Goal: Task Accomplishment & Management: Use online tool/utility

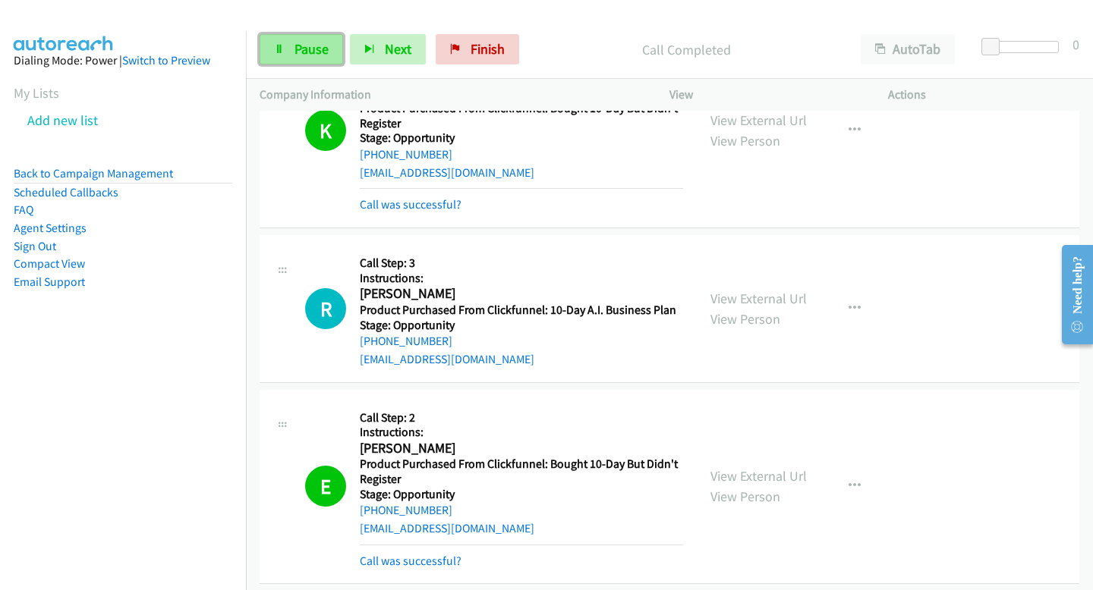
click at [316, 49] on span "Pause" at bounding box center [311, 48] width 34 height 17
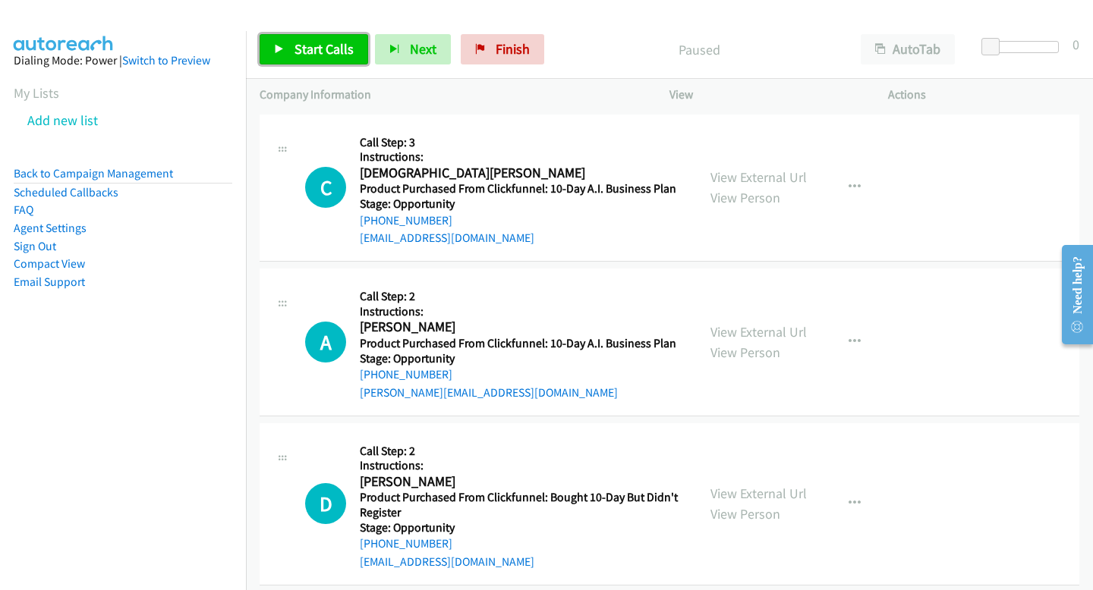
click at [325, 54] on span "Start Calls" at bounding box center [323, 48] width 59 height 17
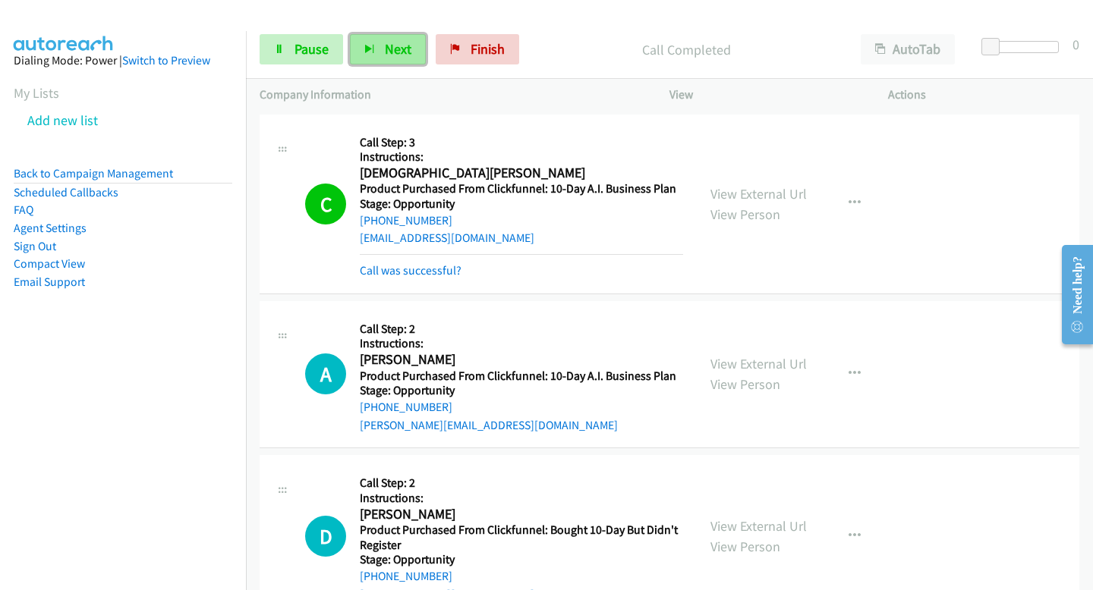
click at [391, 58] on button "Next" at bounding box center [388, 49] width 76 height 30
click at [373, 58] on button "Next" at bounding box center [388, 49] width 76 height 30
click at [382, 42] on button "Next" at bounding box center [388, 49] width 76 height 30
click at [362, 40] on button "Next" at bounding box center [388, 49] width 76 height 30
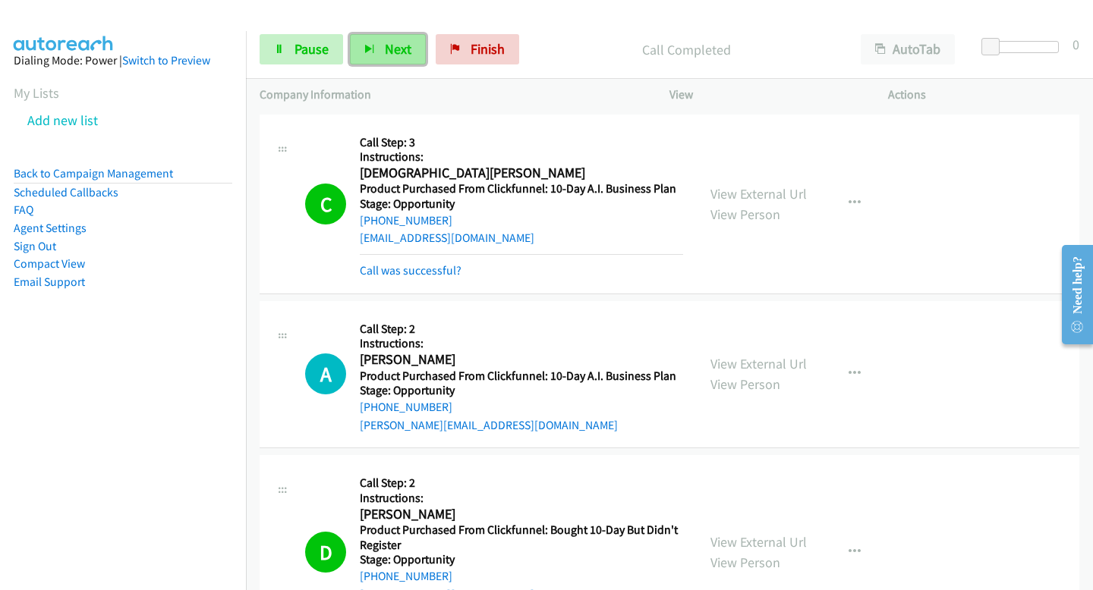
click at [362, 42] on button "Next" at bounding box center [388, 49] width 76 height 30
click at [124, 166] on link "Back to Campaign Management" at bounding box center [93, 173] width 159 height 14
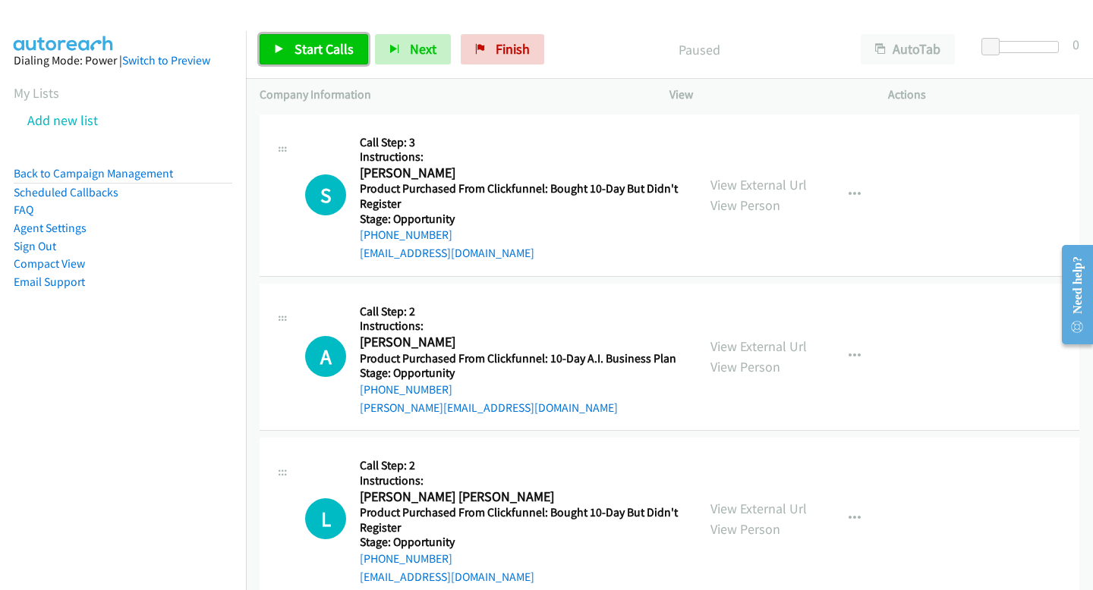
click at [360, 44] on link "Start Calls" at bounding box center [314, 49] width 109 height 30
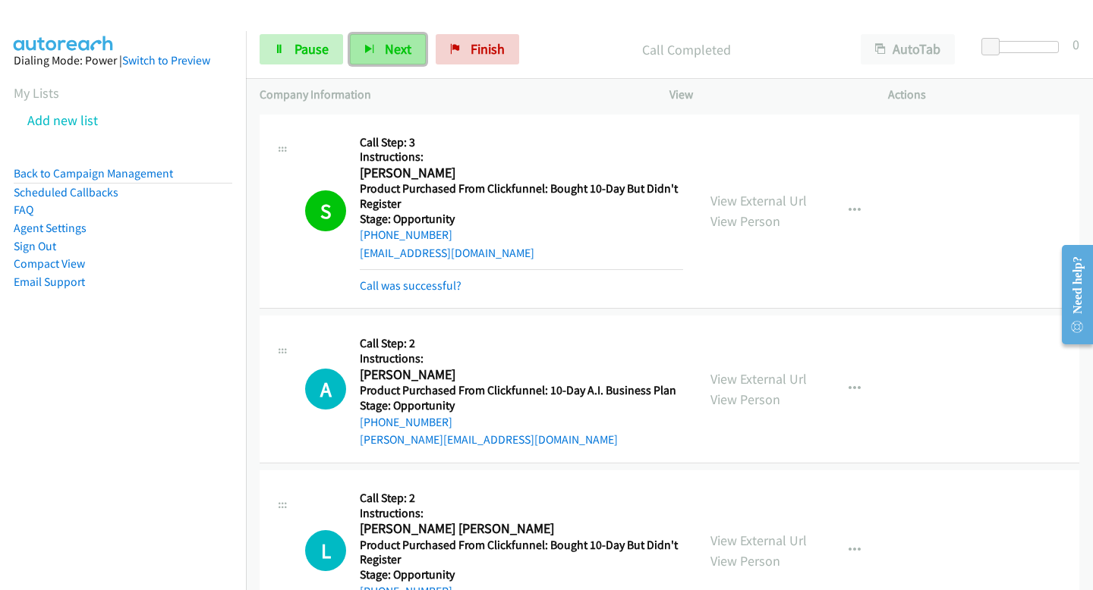
click at [377, 52] on button "Next" at bounding box center [388, 49] width 76 height 30
click at [365, 43] on button "Next" at bounding box center [388, 49] width 76 height 30
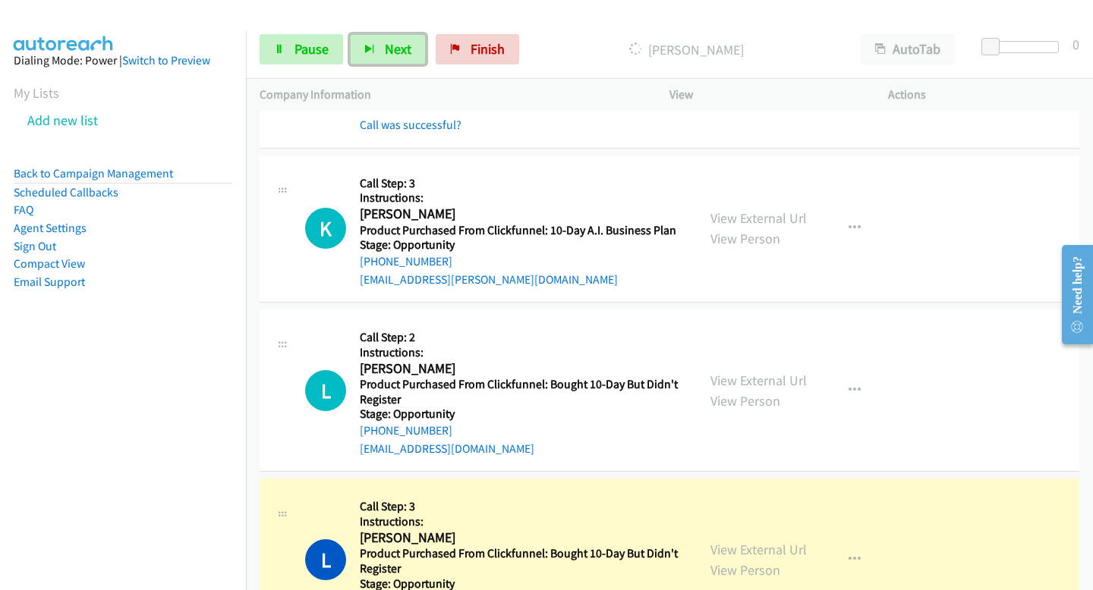
scroll to position [518, 0]
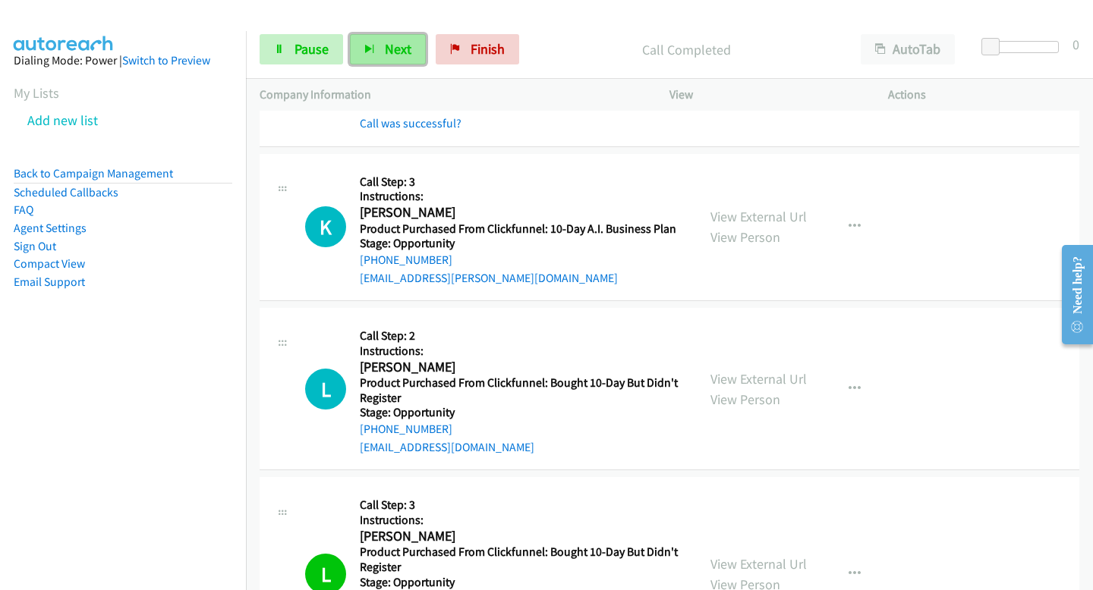
click at [365, 52] on icon "button" at bounding box center [369, 50] width 11 height 11
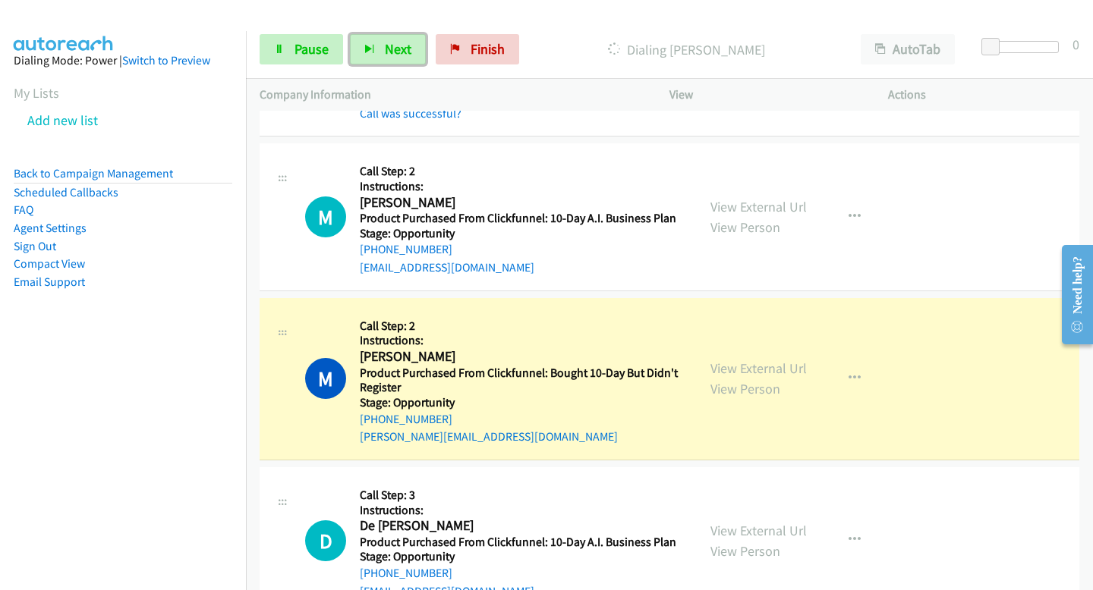
scroll to position [1053, 0]
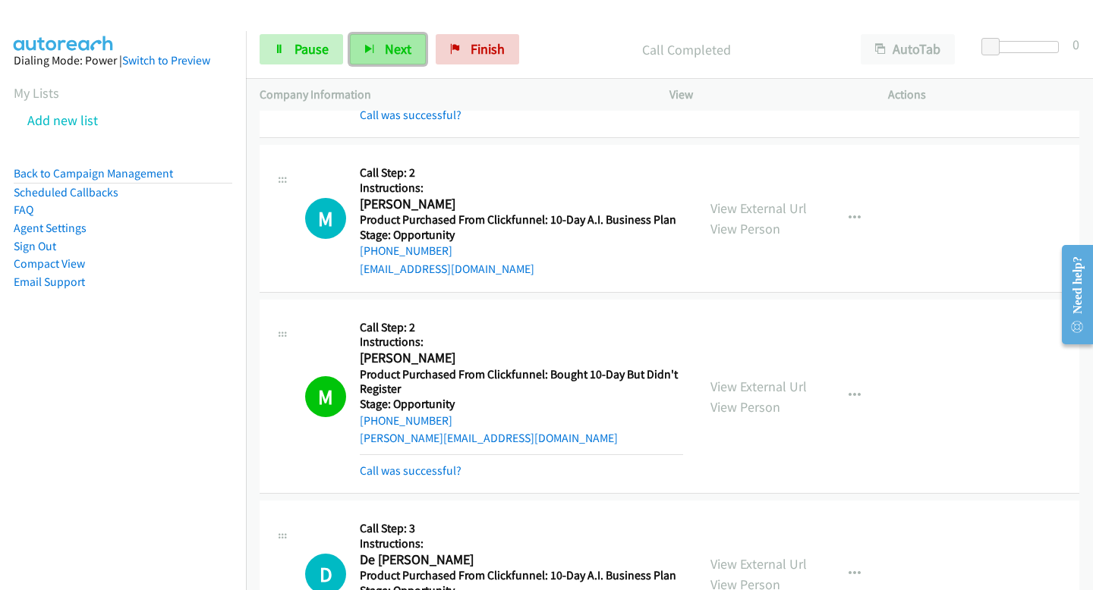
click at [373, 45] on icon "button" at bounding box center [369, 50] width 11 height 11
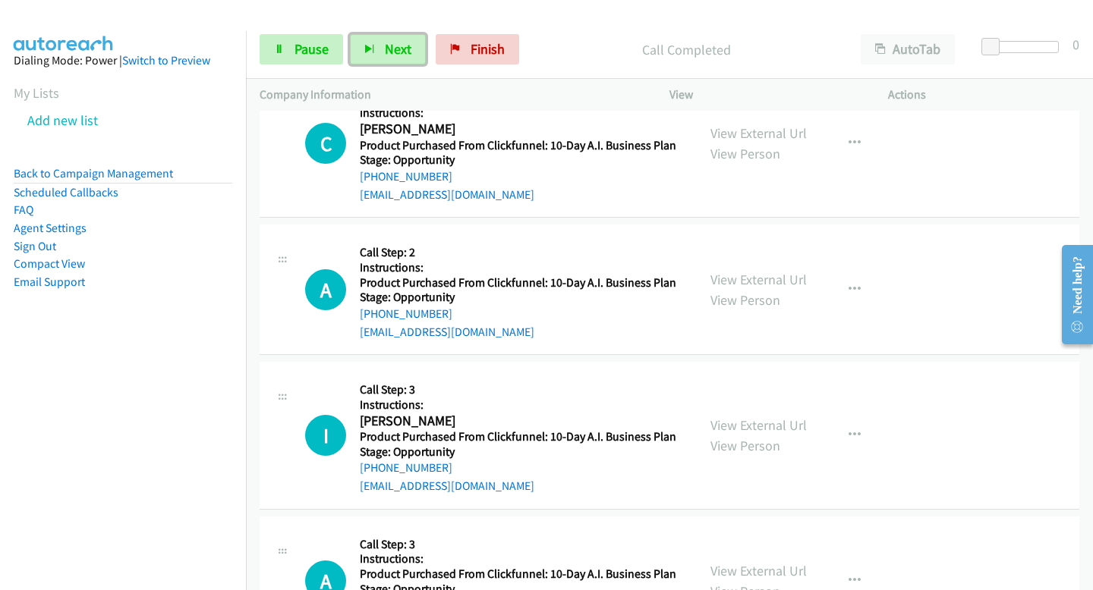
scroll to position [2533, 0]
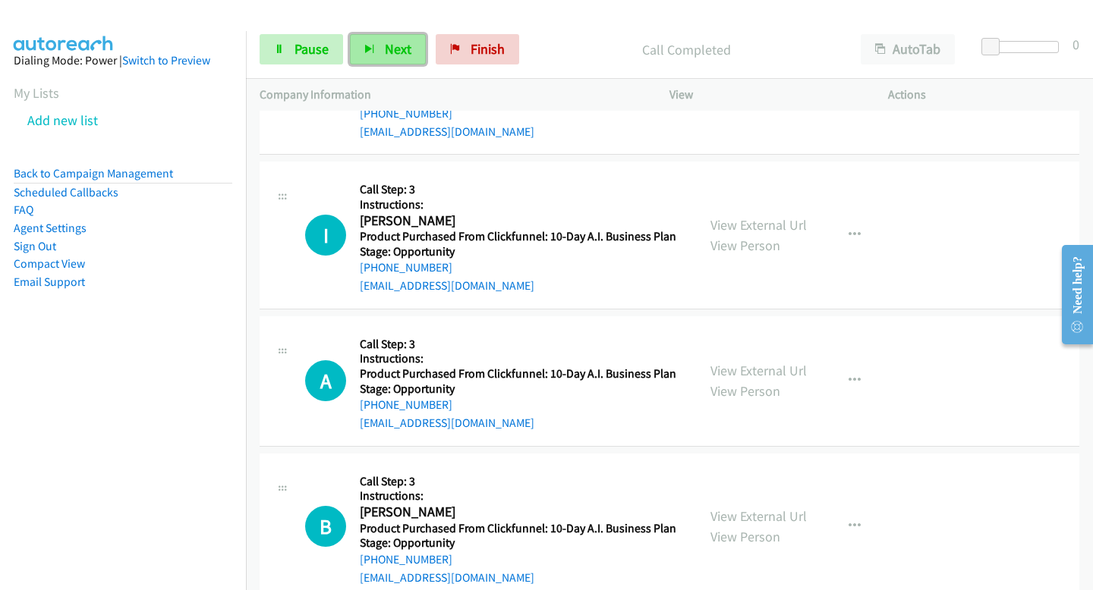
click at [401, 48] on span "Next" at bounding box center [398, 48] width 27 height 17
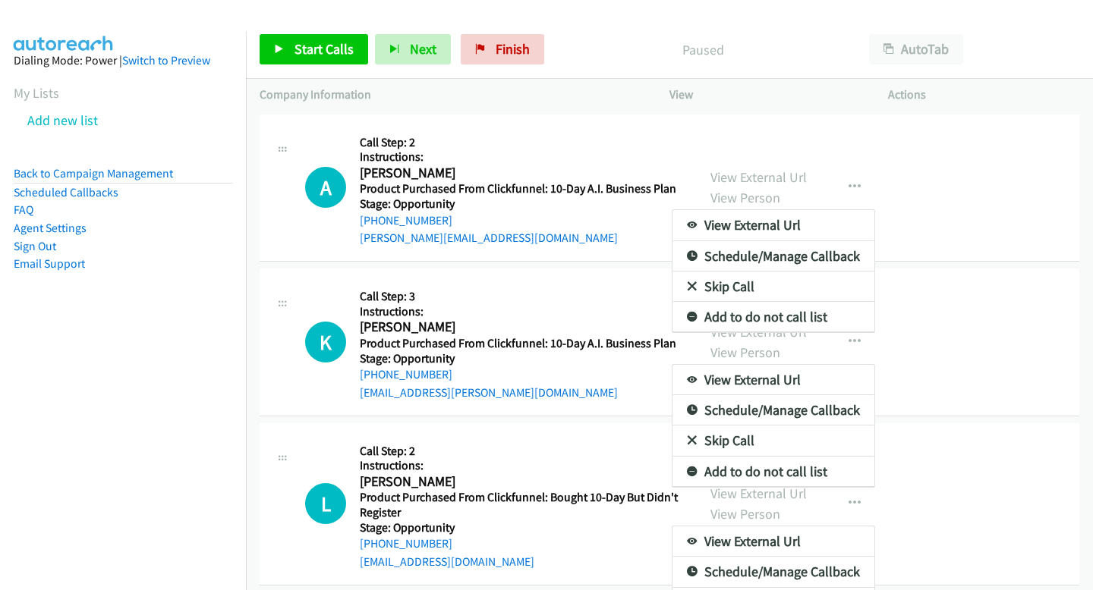
click at [313, 58] on div at bounding box center [546, 295] width 1093 height 590
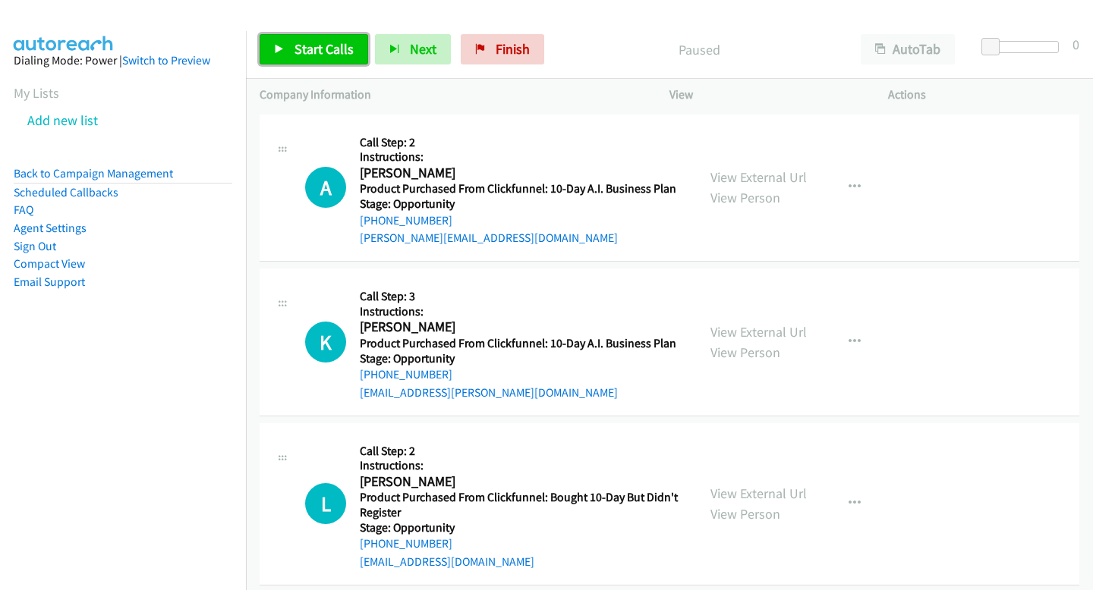
click at [316, 49] on span "Start Calls" at bounding box center [323, 48] width 59 height 17
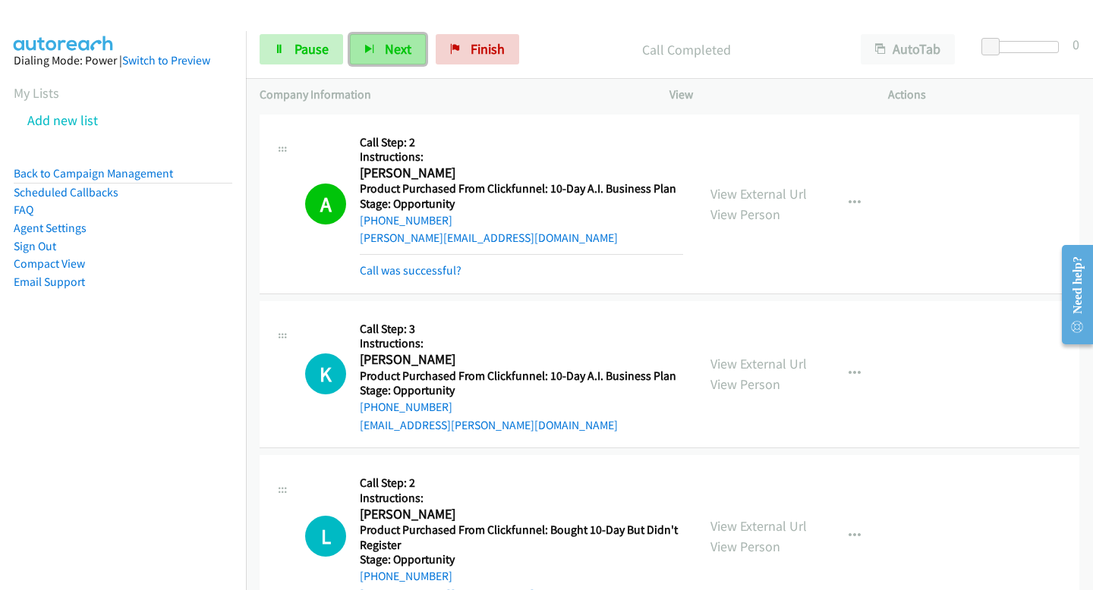
click at [366, 54] on icon "button" at bounding box center [369, 50] width 11 height 11
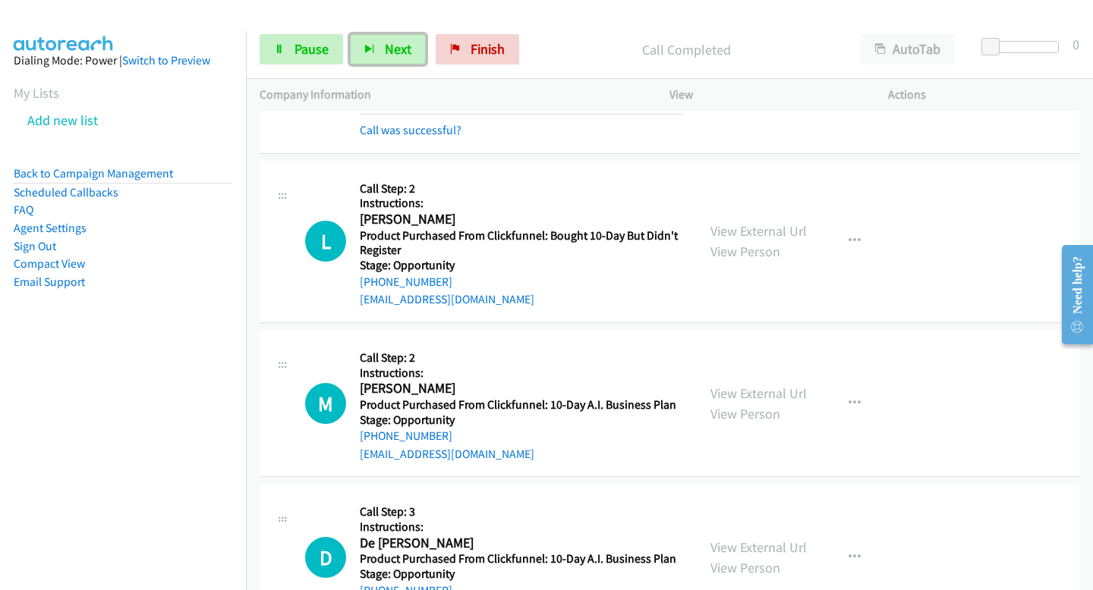
scroll to position [326, 0]
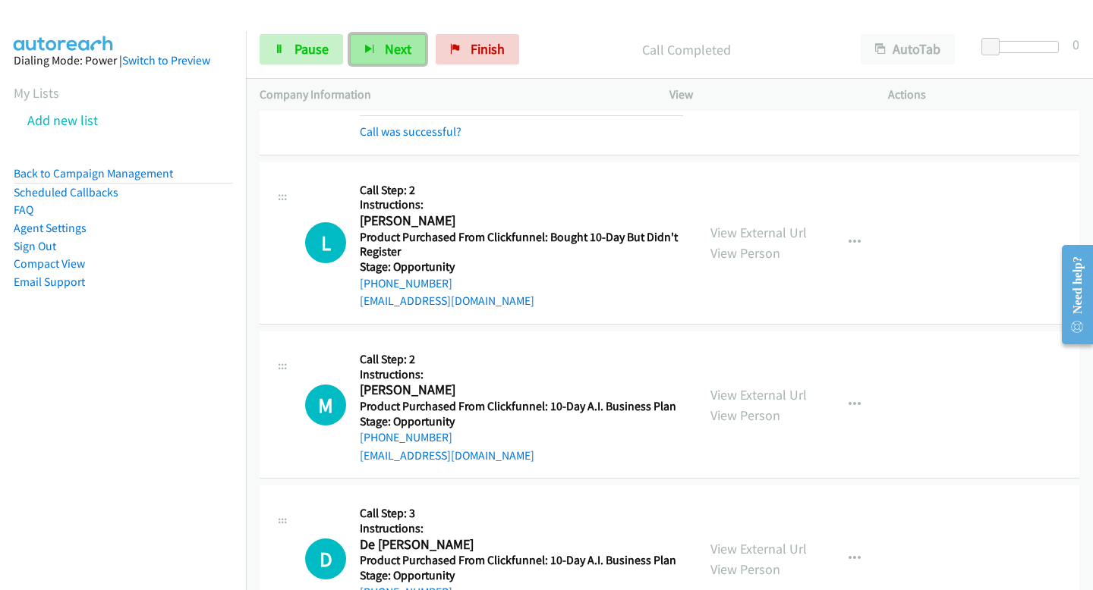
click at [399, 37] on button "Next" at bounding box center [388, 49] width 76 height 30
click at [385, 52] on span "Next" at bounding box center [398, 48] width 27 height 17
click at [309, 58] on link "Pause" at bounding box center [301, 49] width 83 height 30
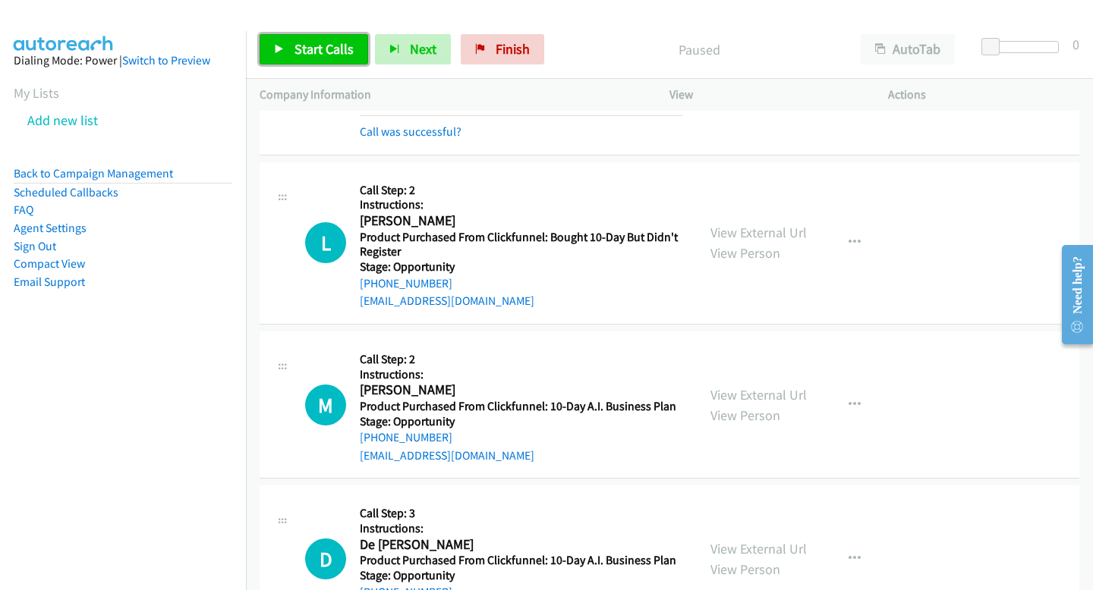
click at [313, 48] on span "Start Calls" at bounding box center [323, 48] width 59 height 17
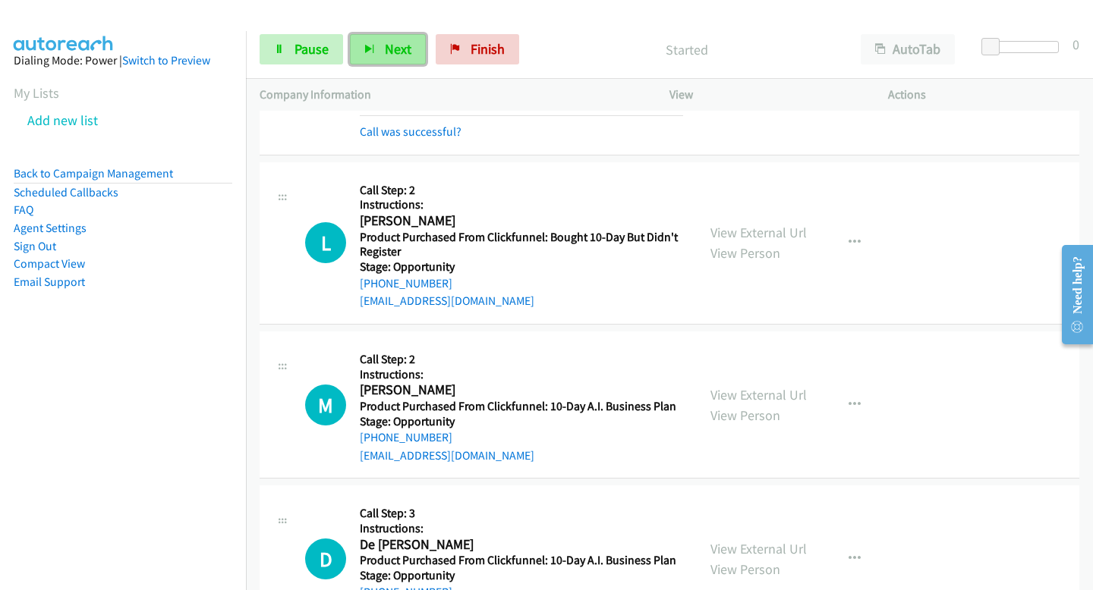
click at [365, 49] on icon "button" at bounding box center [369, 50] width 11 height 11
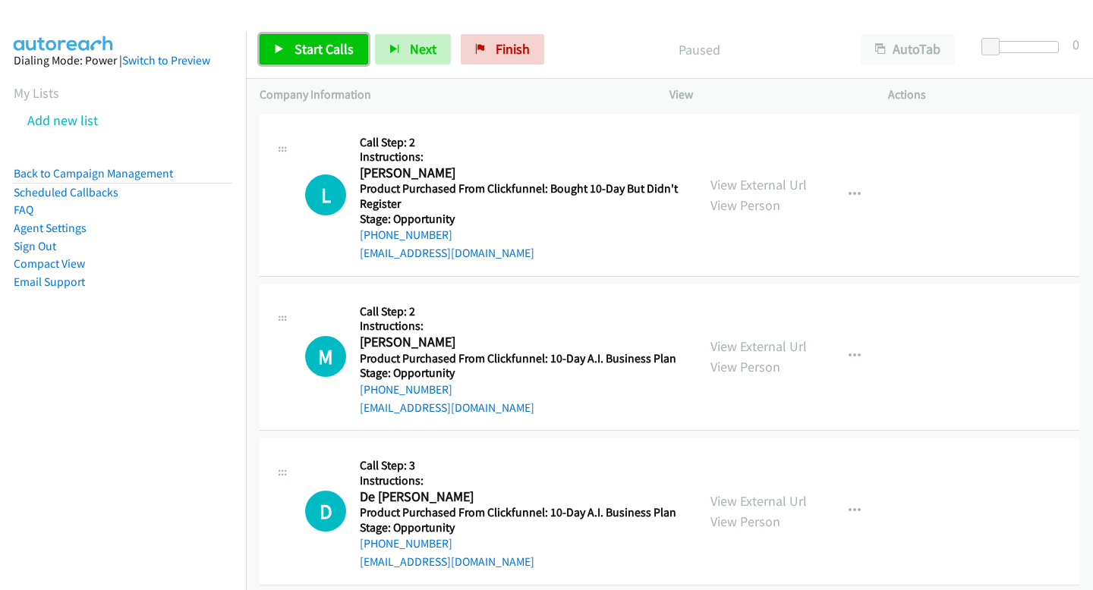
click at [277, 55] on link "Start Calls" at bounding box center [314, 49] width 109 height 30
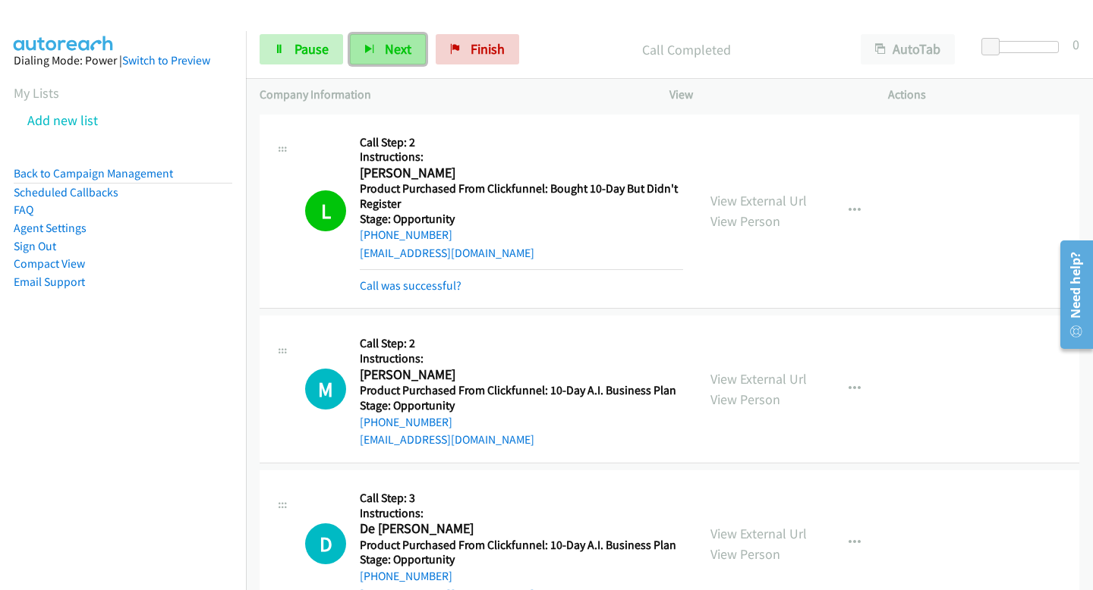
click at [386, 44] on span "Next" at bounding box center [398, 48] width 27 height 17
click at [408, 50] on span "Next" at bounding box center [398, 48] width 27 height 17
click at [403, 55] on span "Next" at bounding box center [398, 48] width 27 height 17
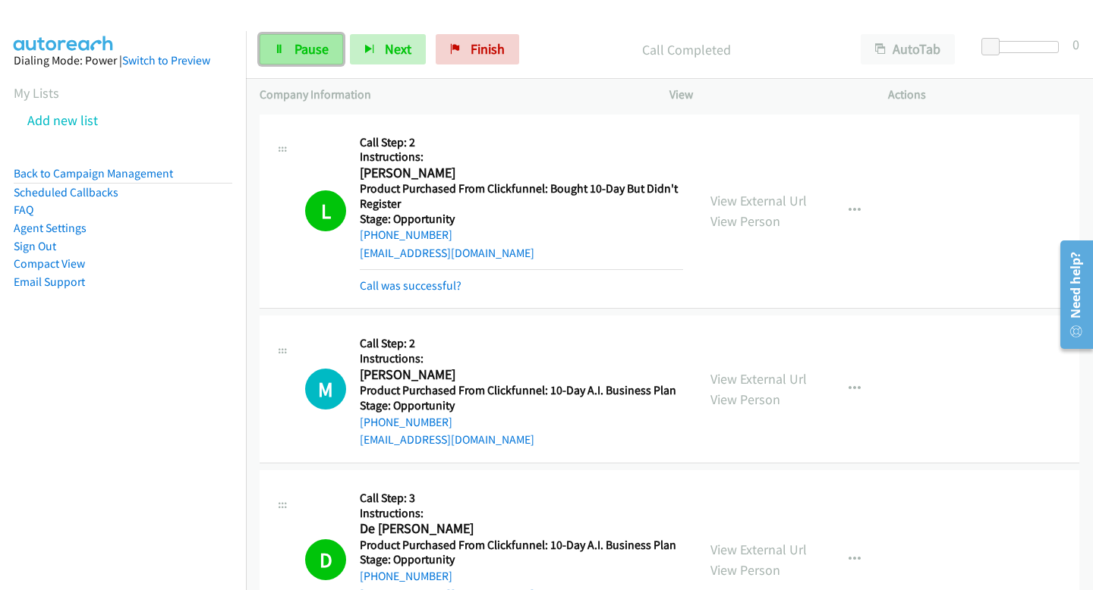
click at [315, 48] on span "Pause" at bounding box center [311, 48] width 34 height 17
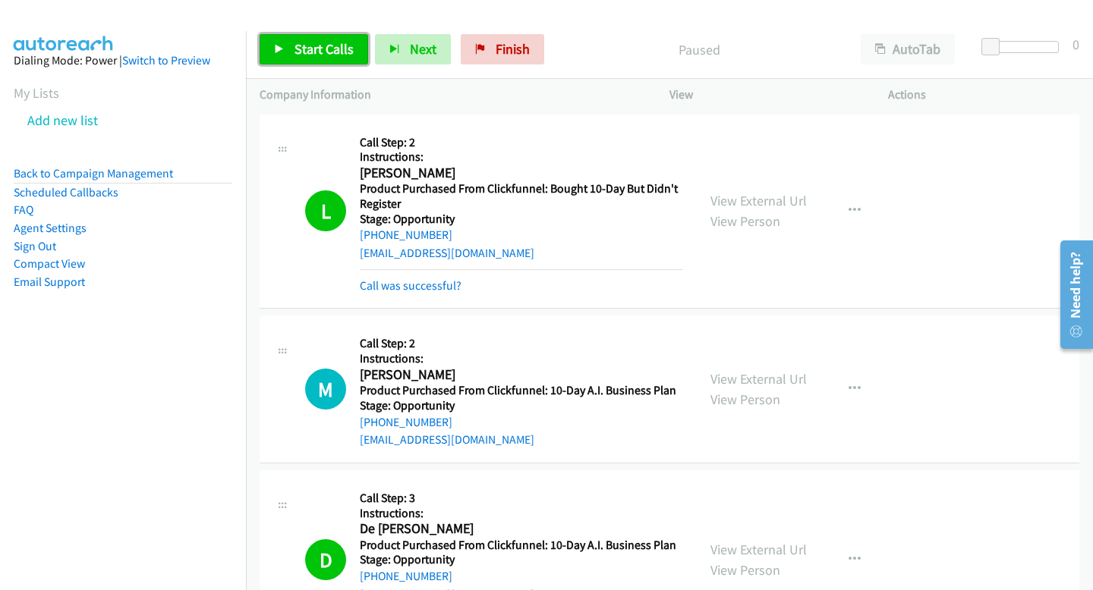
click at [315, 48] on span "Start Calls" at bounding box center [323, 48] width 59 height 17
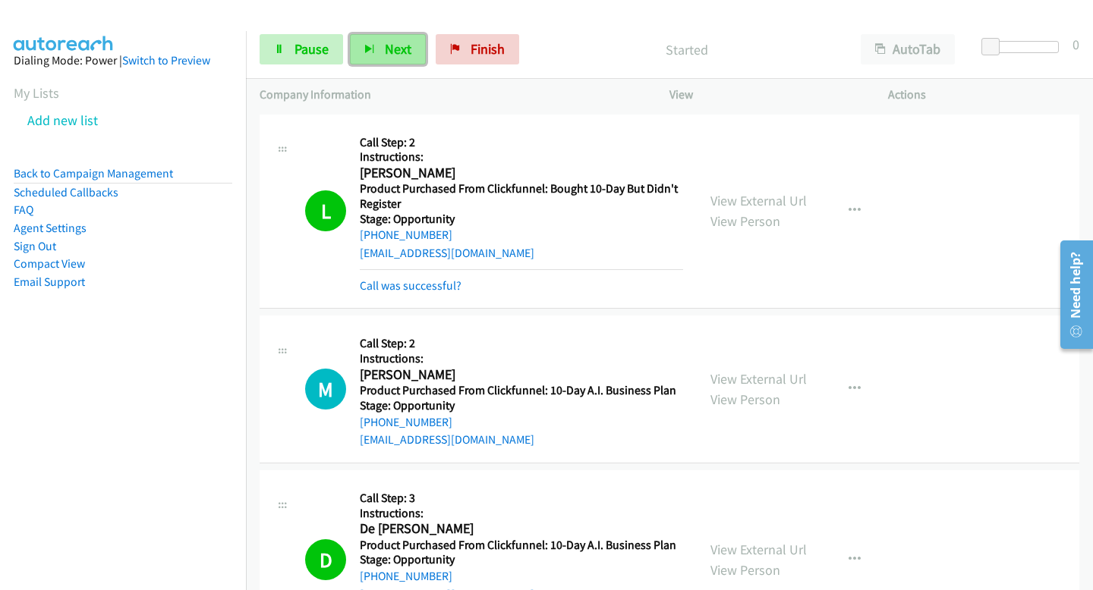
click at [356, 52] on button "Next" at bounding box center [388, 49] width 76 height 30
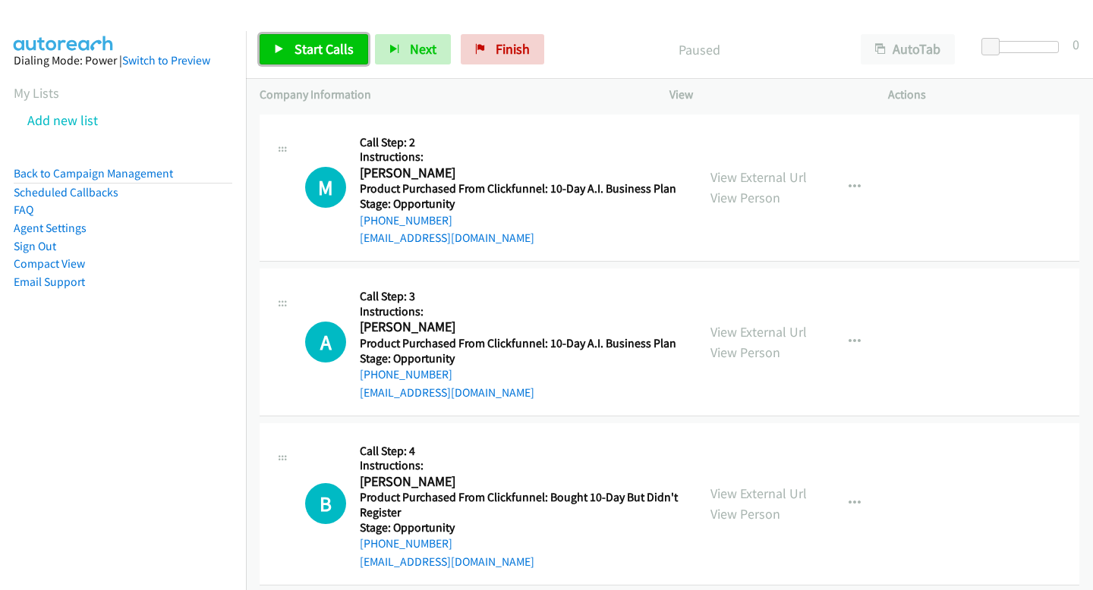
click at [288, 37] on link "Start Calls" at bounding box center [314, 49] width 109 height 30
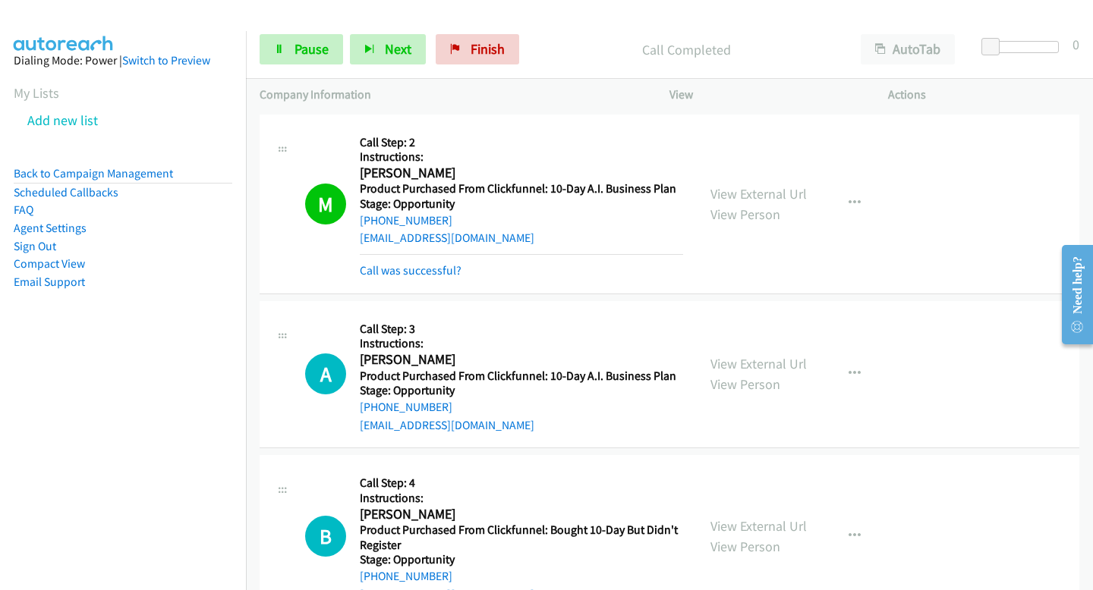
click at [401, 65] on div "Start Calls Pause Next Finish Call Completed AutoTab AutoTab 0" at bounding box center [669, 49] width 847 height 58
click at [398, 50] on span "Next" at bounding box center [398, 48] width 27 height 17
click at [399, 44] on span "Next" at bounding box center [398, 48] width 27 height 17
click at [412, 43] on button "Next" at bounding box center [388, 49] width 76 height 30
click at [411, 44] on button "Next" at bounding box center [388, 49] width 76 height 30
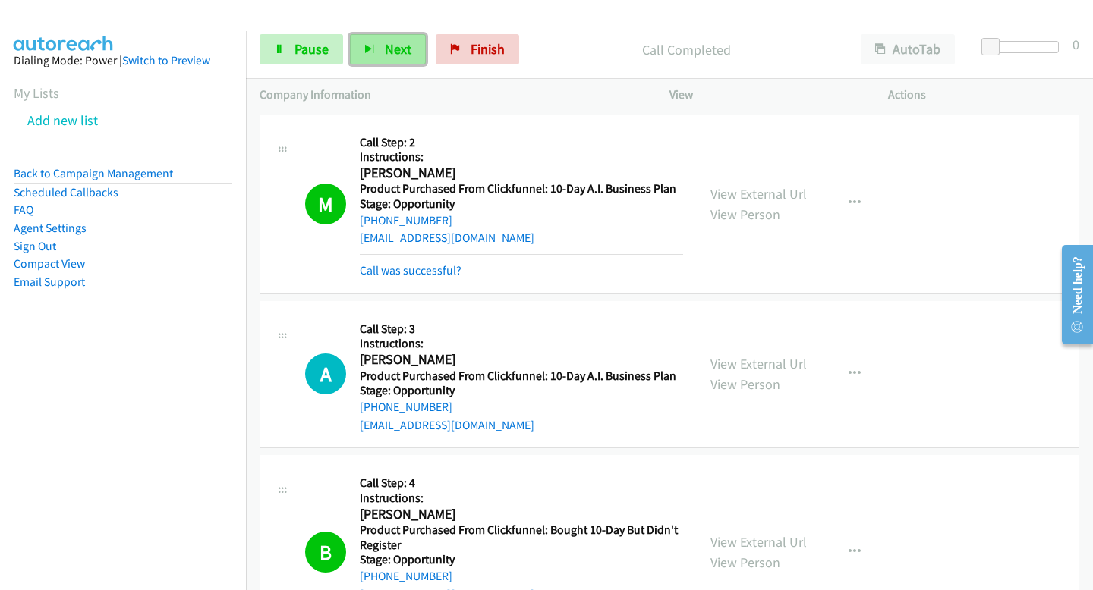
click at [401, 62] on button "Next" at bounding box center [388, 49] width 76 height 30
click at [385, 48] on span "Next" at bounding box center [398, 48] width 27 height 17
click at [393, 62] on button "Next" at bounding box center [388, 49] width 76 height 30
click at [398, 49] on span "Next" at bounding box center [398, 48] width 27 height 17
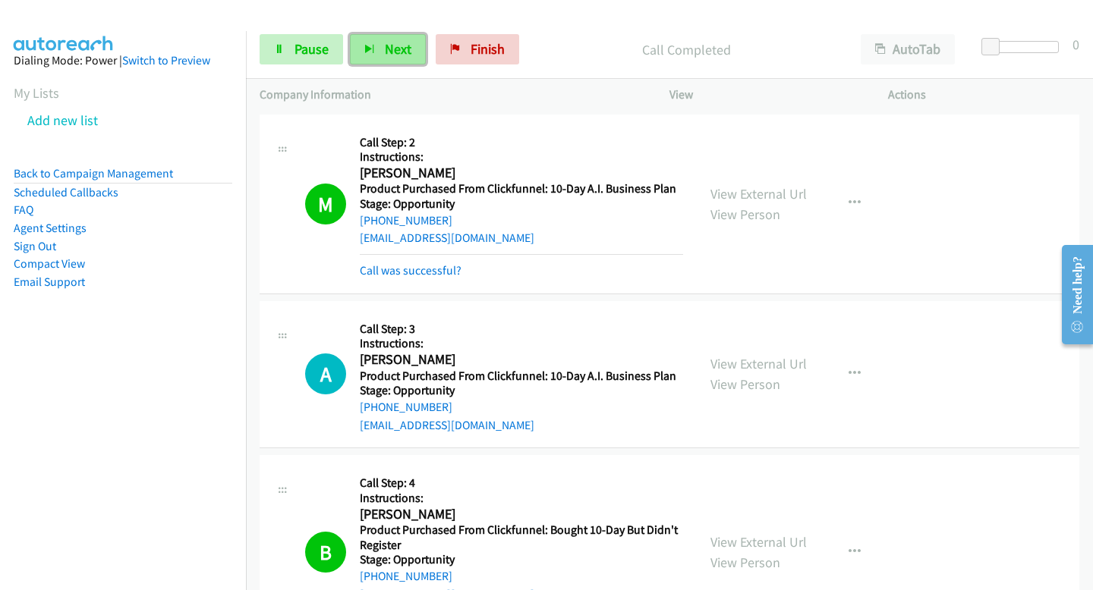
click at [402, 55] on span "Next" at bounding box center [398, 48] width 27 height 17
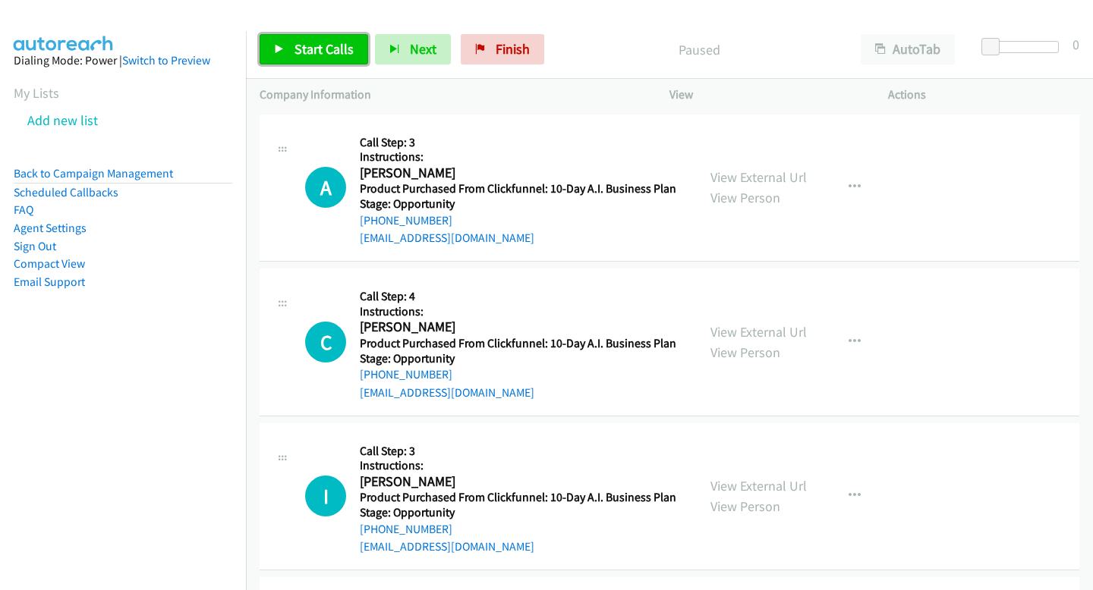
click at [328, 39] on link "Start Calls" at bounding box center [314, 49] width 109 height 30
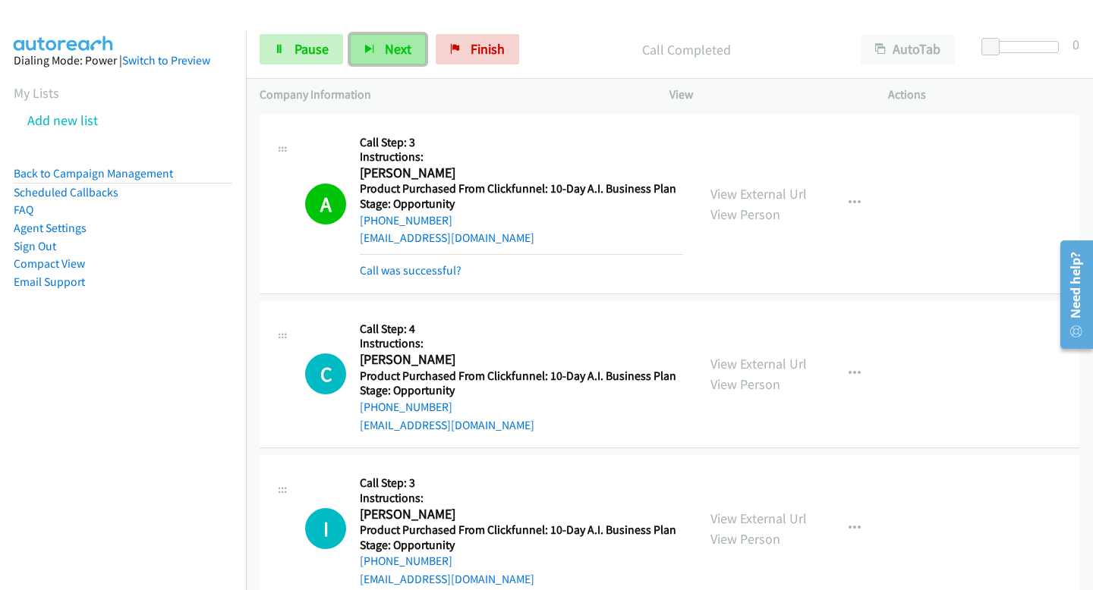
click at [389, 53] on span "Next" at bounding box center [398, 48] width 27 height 17
click at [399, 53] on span "Next" at bounding box center [398, 48] width 27 height 17
click at [391, 59] on button "Next" at bounding box center [388, 49] width 76 height 30
click at [405, 52] on span "Next" at bounding box center [398, 48] width 27 height 17
click at [385, 50] on span "Next" at bounding box center [398, 48] width 27 height 17
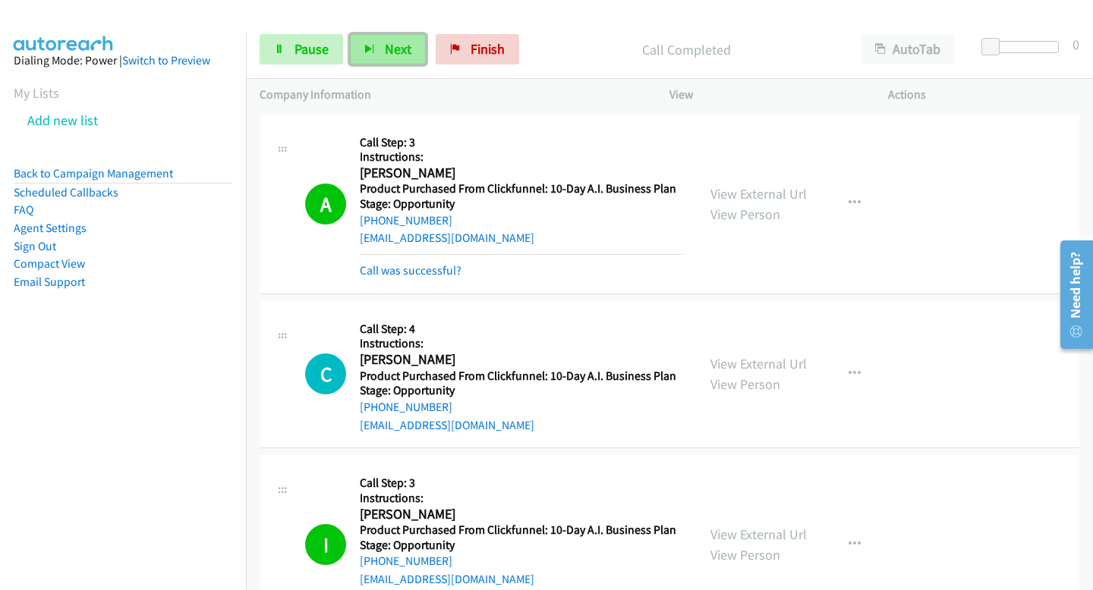
click at [385, 51] on span "Next" at bounding box center [398, 48] width 27 height 17
click at [379, 44] on button "Next" at bounding box center [388, 49] width 76 height 30
click at [376, 32] on div "Start Calls Pause Next Finish Call Completed AutoTab AutoTab 0" at bounding box center [669, 49] width 847 height 58
click at [382, 49] on button "Next" at bounding box center [388, 49] width 76 height 30
click at [398, 32] on div "Start Calls Pause Next Finish Call Completed AutoTab AutoTab 0" at bounding box center [669, 49] width 847 height 58
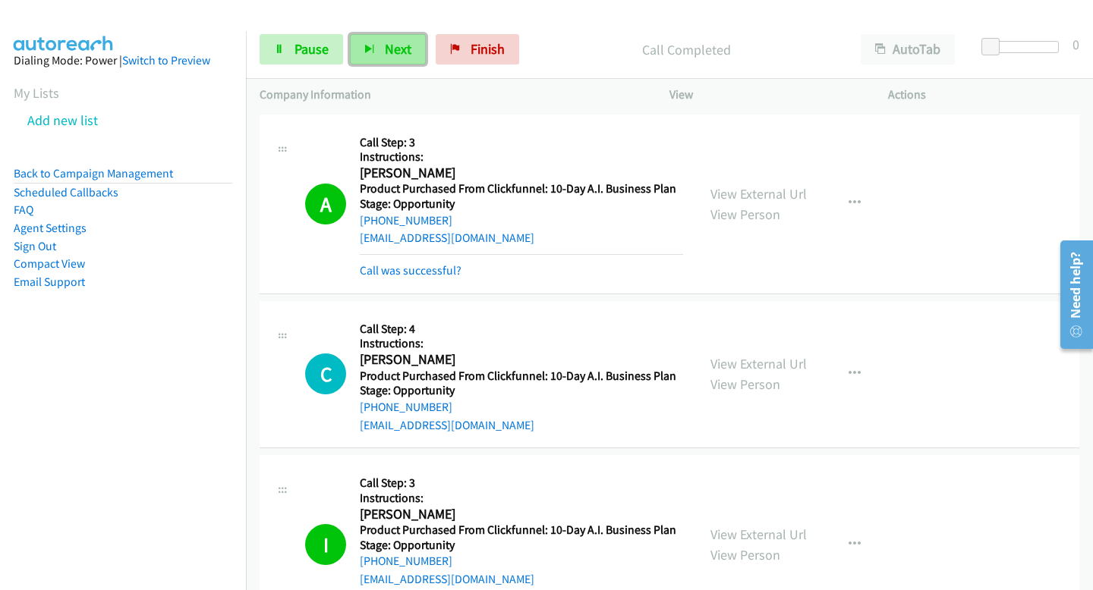
click at [397, 42] on span "Next" at bounding box center [398, 48] width 27 height 17
click at [392, 52] on span "Next" at bounding box center [398, 48] width 27 height 17
click at [370, 46] on icon "button" at bounding box center [369, 50] width 11 height 11
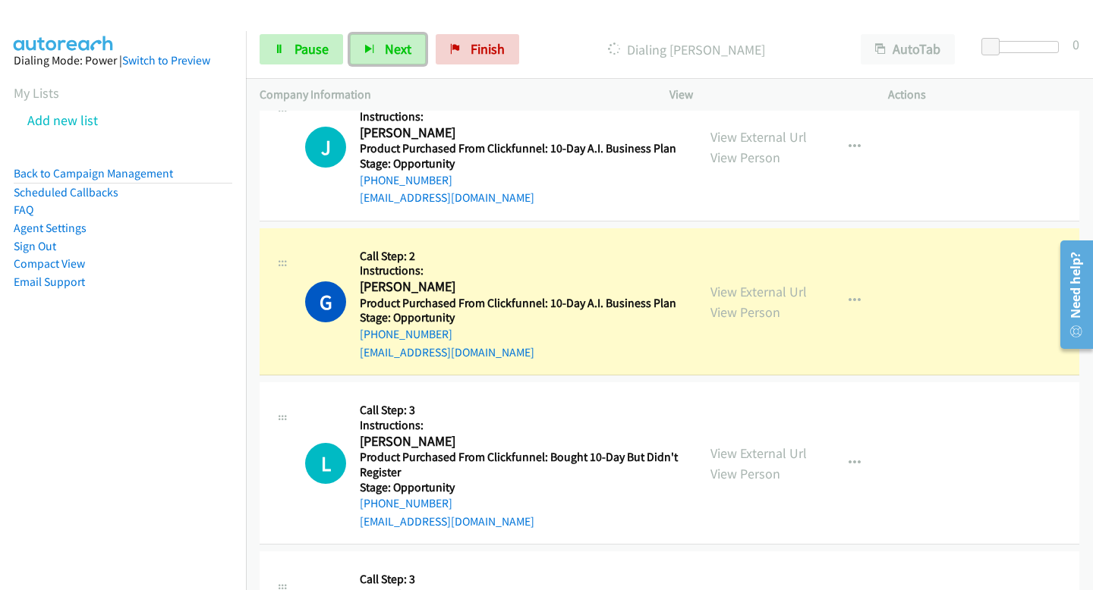
scroll to position [3633, 0]
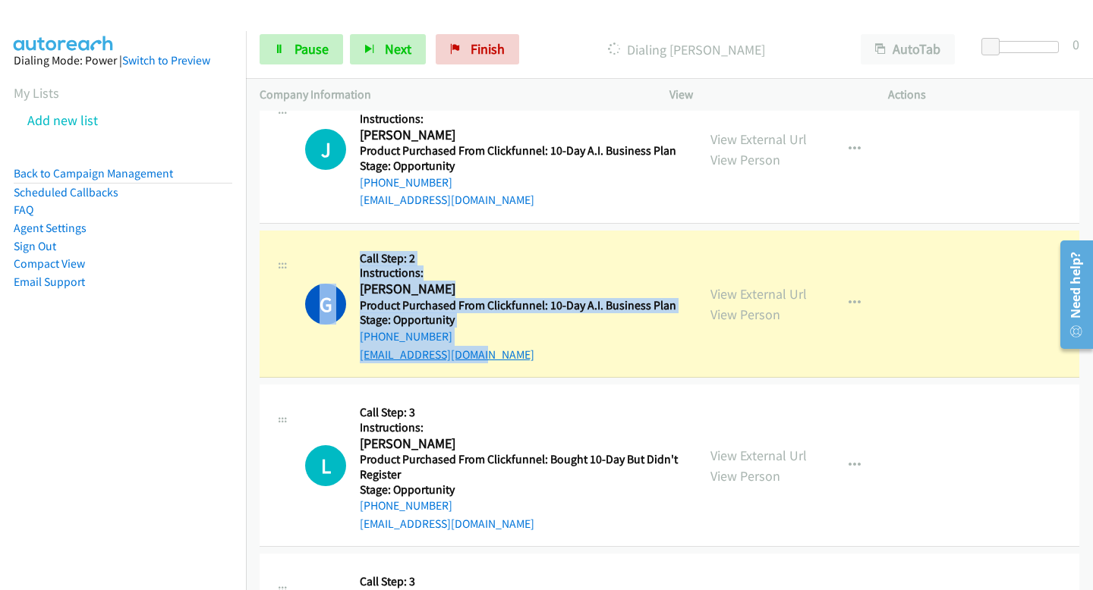
drag, startPoint x: 357, startPoint y: 288, endPoint x: 480, endPoint y: 351, distance: 138.1
click at [480, 351] on div "G Callback Scheduled Call Step: 2 Instructions: [PERSON_NAME] America/New_York …" at bounding box center [494, 304] width 378 height 120
copy div "G Callback Scheduled Call Step: 2 Instructions: [PERSON_NAME] America/New_York …"
click at [201, 329] on aside "Dialing Mode: Power | Switch to Preview My Lists Add new list Back to Campaign …" at bounding box center [123, 195] width 246 height 329
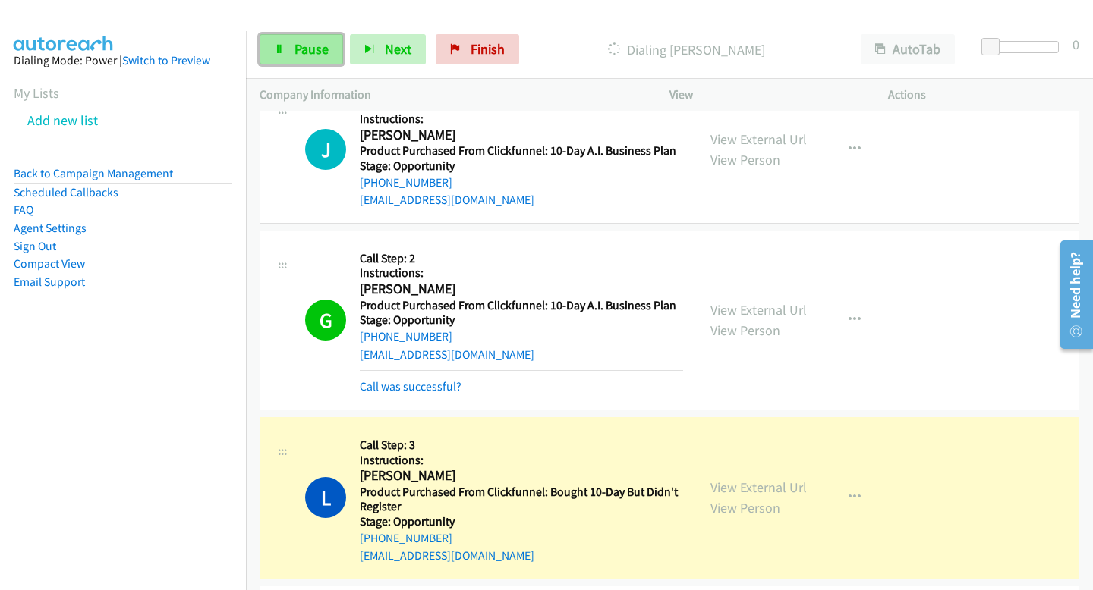
click at [282, 50] on icon at bounding box center [279, 50] width 11 height 11
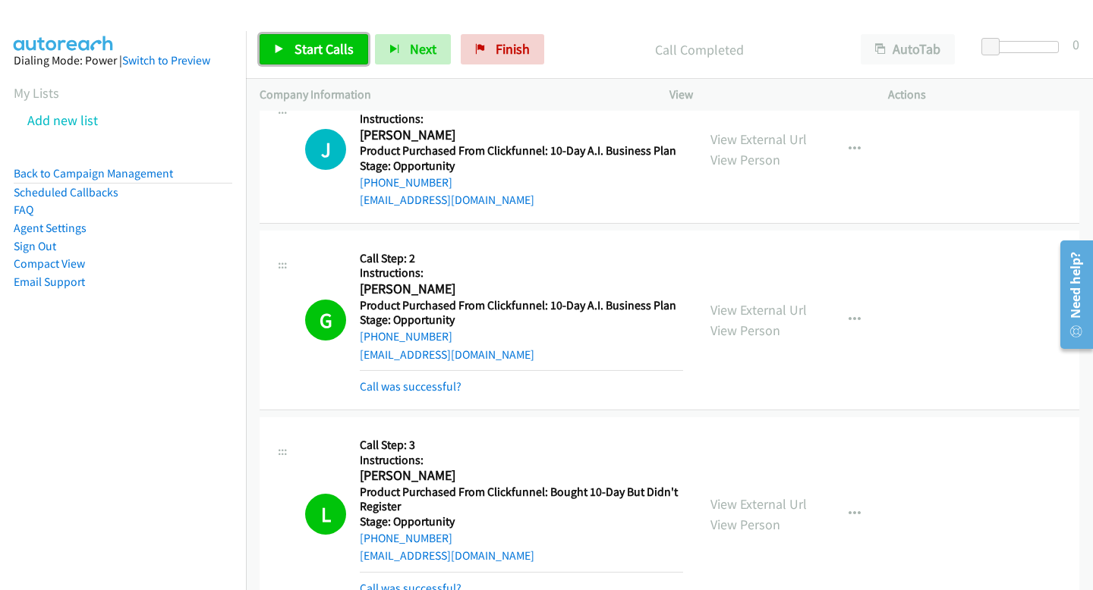
click at [323, 52] on span "Start Calls" at bounding box center [323, 48] width 59 height 17
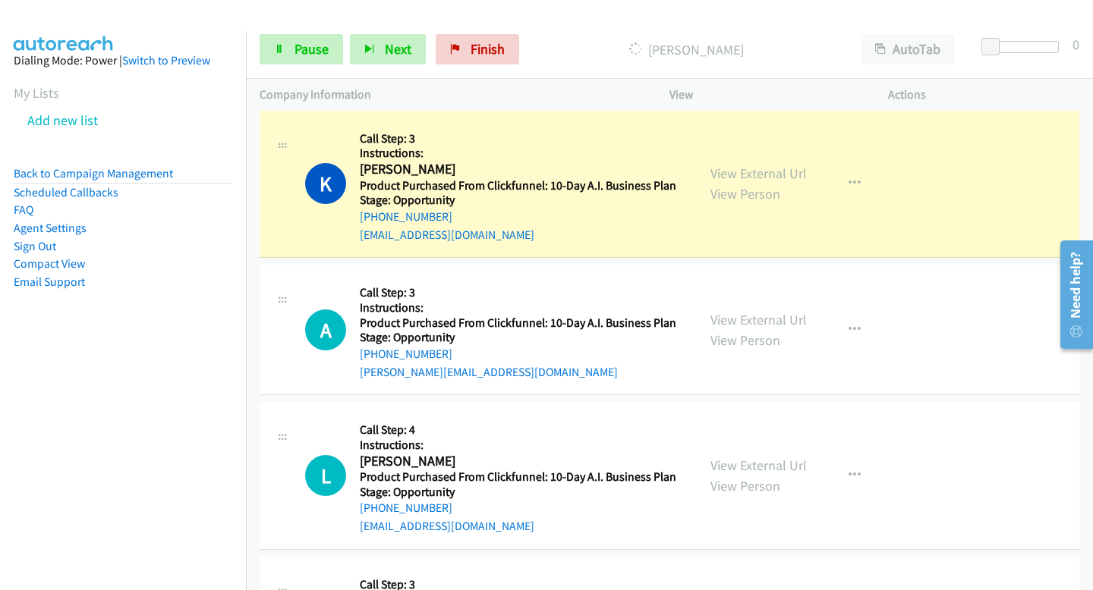
scroll to position [4142, 0]
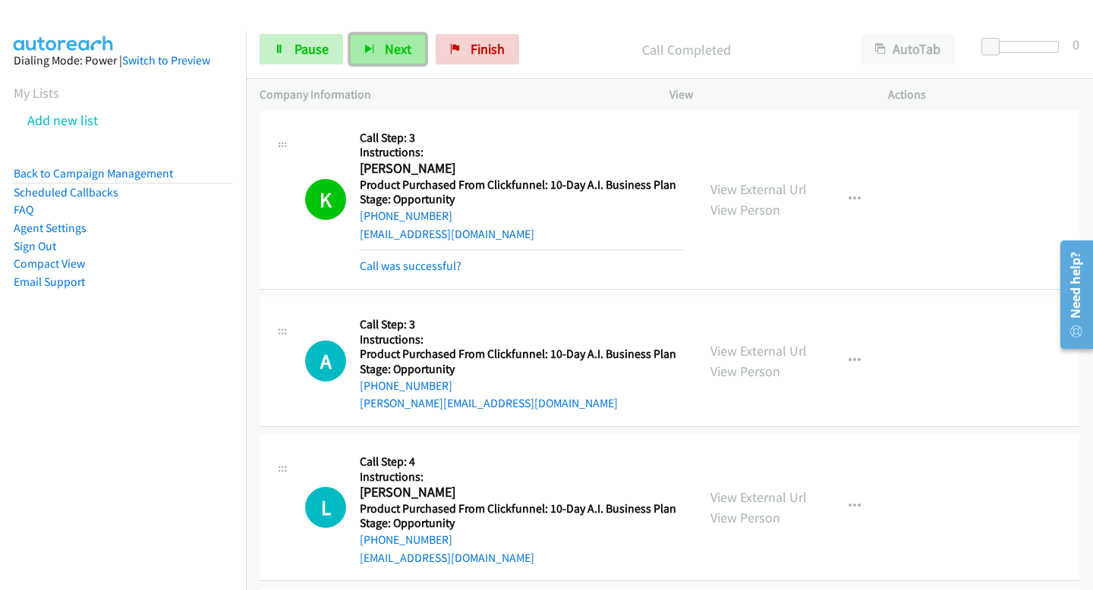
click at [374, 46] on button "Next" at bounding box center [388, 49] width 76 height 30
click at [385, 50] on span "Next" at bounding box center [398, 48] width 27 height 17
click at [409, 42] on button "Next" at bounding box center [388, 49] width 76 height 30
click at [404, 61] on button "Next" at bounding box center [388, 49] width 76 height 30
click at [392, 57] on span "Next" at bounding box center [398, 48] width 27 height 17
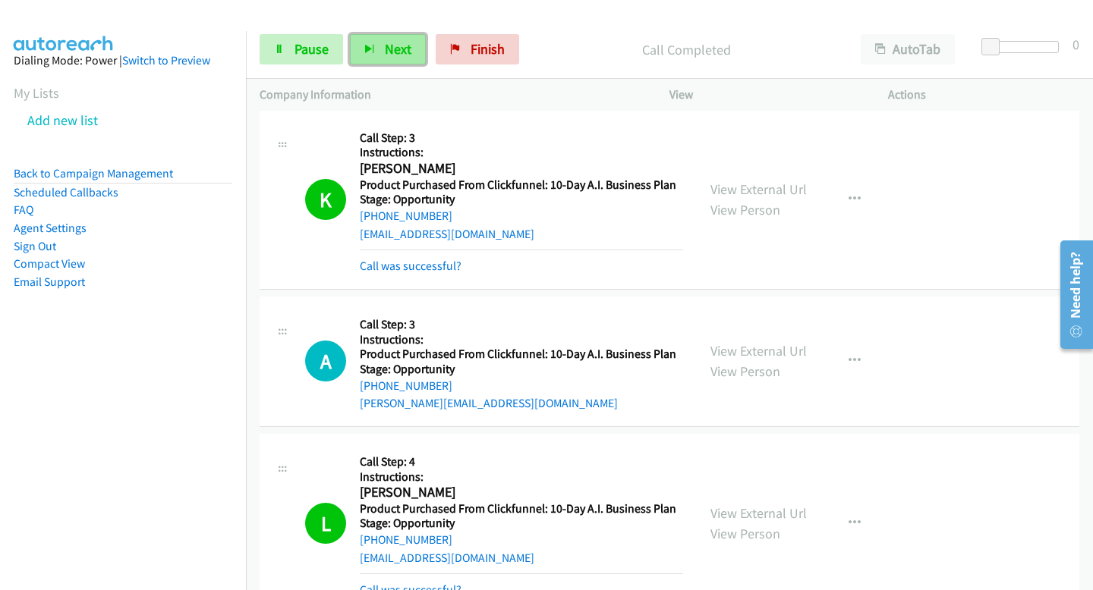
click at [401, 40] on span "Next" at bounding box center [398, 48] width 27 height 17
click at [411, 49] on button "Next" at bounding box center [388, 49] width 76 height 30
click at [401, 58] on button "Next" at bounding box center [388, 49] width 76 height 30
click at [373, 51] on icon "button" at bounding box center [369, 50] width 11 height 11
click at [388, 54] on span "Next" at bounding box center [398, 48] width 27 height 17
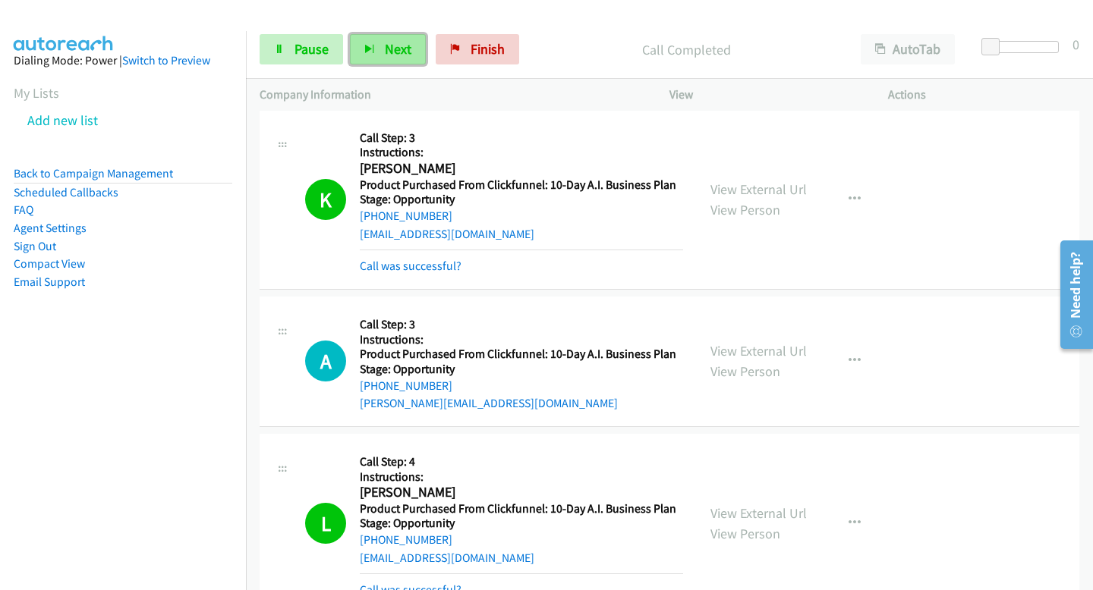
click at [376, 62] on button "Next" at bounding box center [388, 49] width 76 height 30
click at [414, 63] on button "Next" at bounding box center [388, 49] width 76 height 30
click at [380, 48] on button "Next" at bounding box center [388, 49] width 76 height 30
click at [378, 54] on button "Next" at bounding box center [388, 49] width 76 height 30
click at [403, 58] on button "Next" at bounding box center [388, 49] width 76 height 30
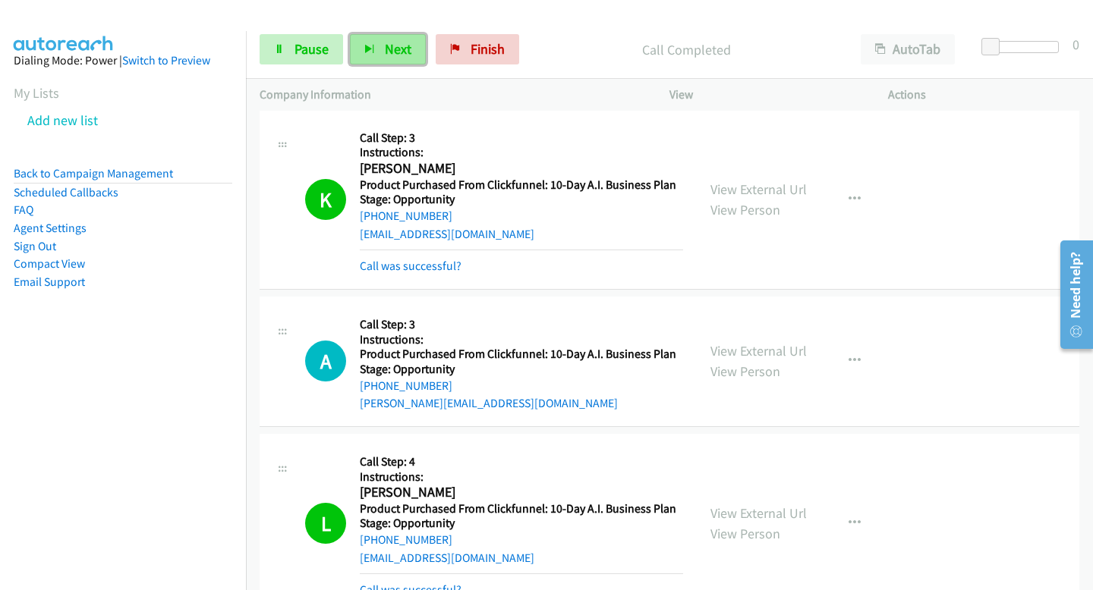
click at [385, 43] on span "Next" at bounding box center [398, 48] width 27 height 17
click at [408, 51] on span "Next" at bounding box center [398, 48] width 27 height 17
click at [400, 62] on button "Next" at bounding box center [388, 49] width 76 height 30
click at [379, 54] on button "Next" at bounding box center [388, 49] width 76 height 30
click at [398, 56] on span "Next" at bounding box center [398, 48] width 27 height 17
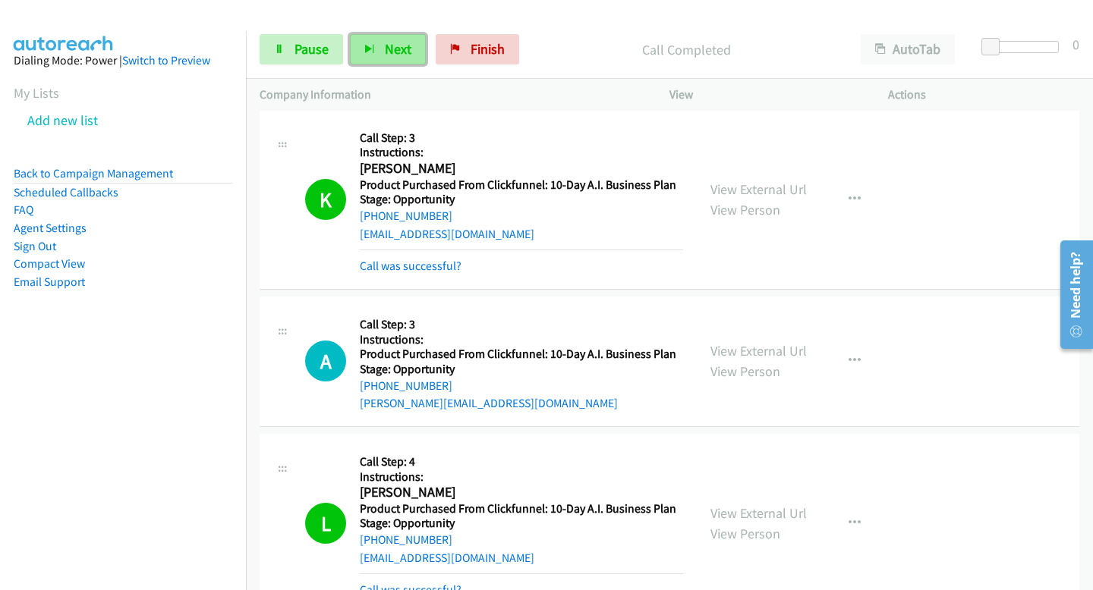
click at [360, 42] on button "Next" at bounding box center [388, 49] width 76 height 30
click at [373, 52] on icon "button" at bounding box center [369, 50] width 11 height 11
click at [403, 38] on button "Next" at bounding box center [388, 49] width 76 height 30
click at [408, 43] on span "Next" at bounding box center [398, 48] width 27 height 17
click at [395, 67] on div "Start Calls Pause Next Finish Call Completed AutoTab AutoTab 0" at bounding box center [669, 49] width 847 height 58
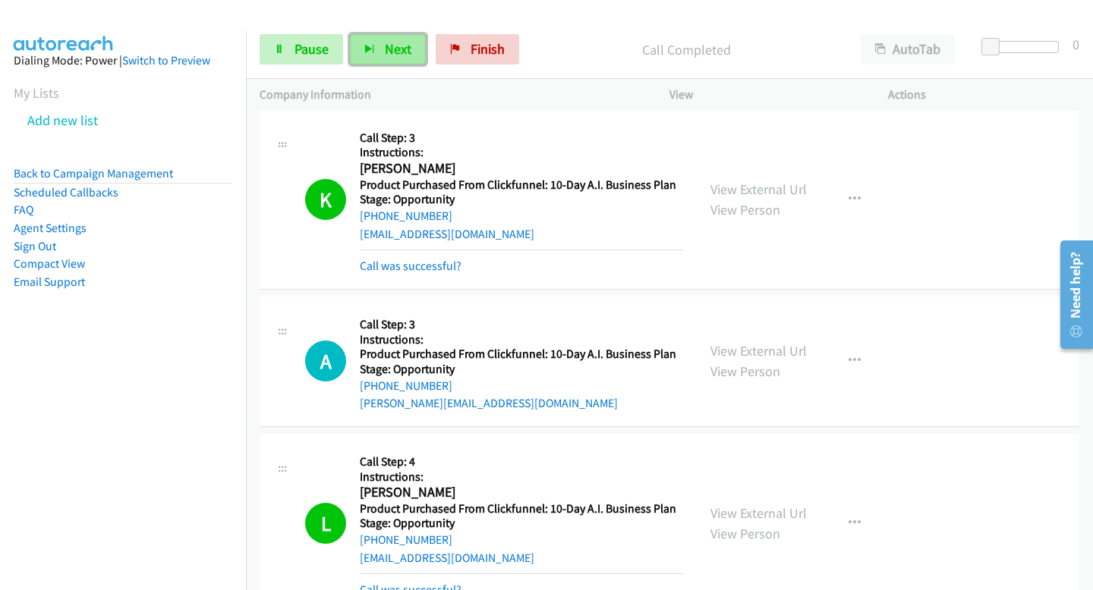
click at [394, 61] on button "Next" at bounding box center [388, 49] width 76 height 30
click at [382, 33] on div "Start Calls Pause Next Finish Call Completed AutoTab AutoTab 0" at bounding box center [669, 49] width 847 height 58
click at [354, 35] on button "Next" at bounding box center [388, 49] width 76 height 30
click at [373, 52] on icon "button" at bounding box center [369, 50] width 11 height 11
click at [379, 51] on button "Next" at bounding box center [388, 49] width 76 height 30
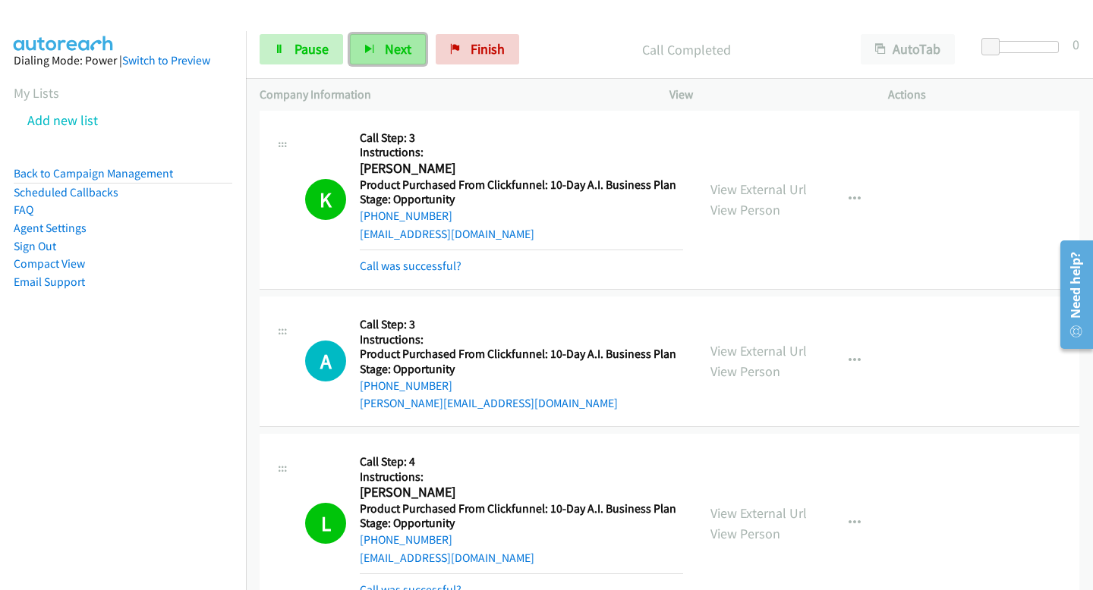
click at [385, 34] on button "Next" at bounding box center [388, 49] width 76 height 30
click at [398, 46] on span "Next" at bounding box center [398, 48] width 27 height 17
click at [299, 42] on span "Pause" at bounding box center [311, 48] width 34 height 17
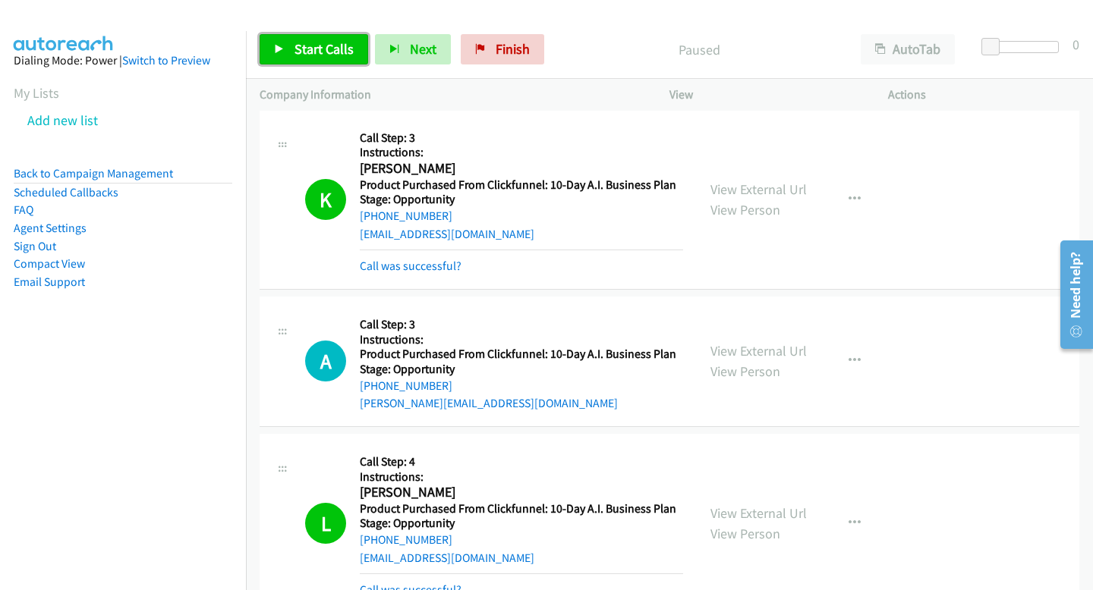
click at [337, 56] on span "Start Calls" at bounding box center [323, 48] width 59 height 17
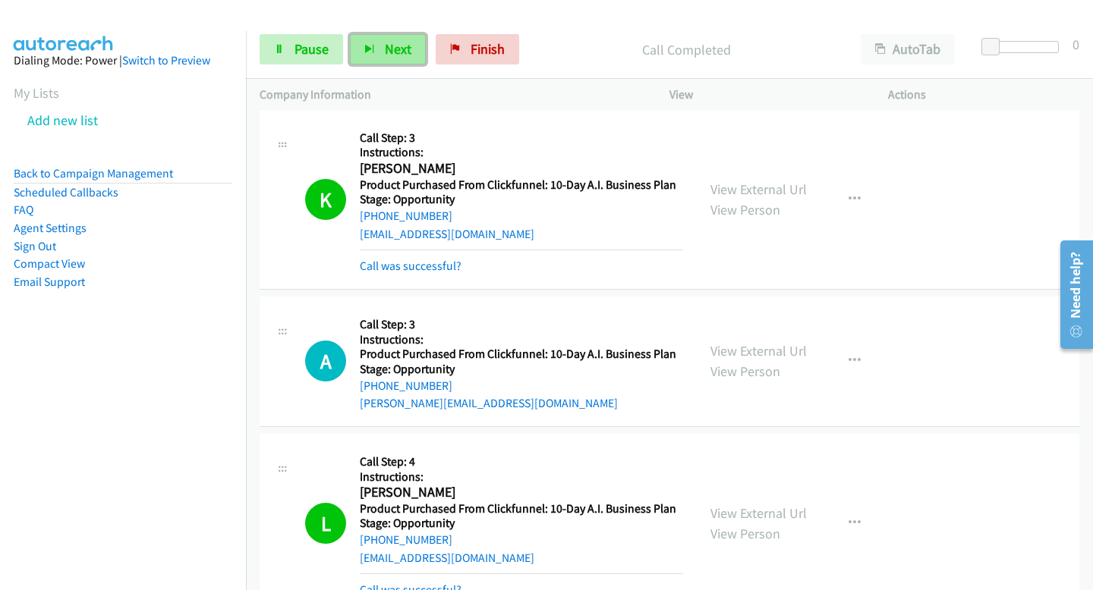
click at [414, 58] on button "Next" at bounding box center [388, 49] width 76 height 30
click at [413, 53] on button "Next" at bounding box center [388, 49] width 76 height 30
click at [391, 44] on span "Next" at bounding box center [398, 48] width 27 height 17
